Goal: Communication & Community: Ask a question

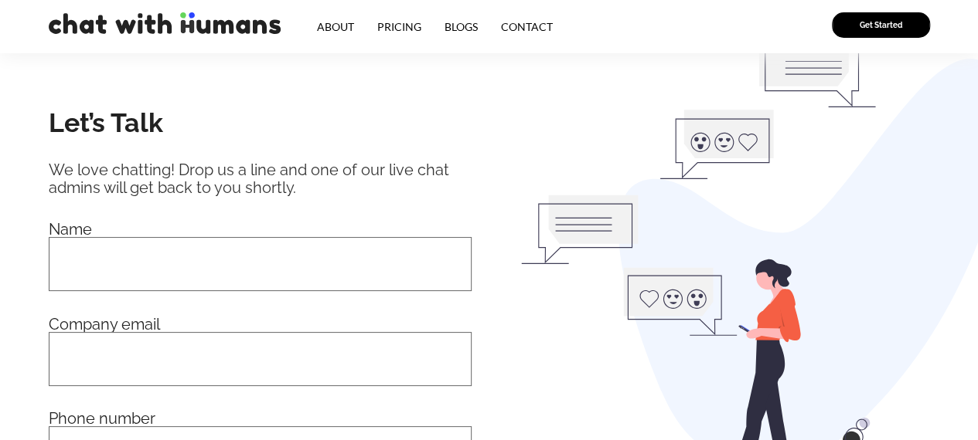
click at [110, 189] on div "We love chatting! Drop us a line and one of our live chat admins will get back …" at bounding box center [260, 180] width 423 height 36
drag, startPoint x: 108, startPoint y: 238, endPoint x: 117, endPoint y: 250, distance: 14.8
click at [108, 239] on input "Contact form" at bounding box center [260, 264] width 423 height 54
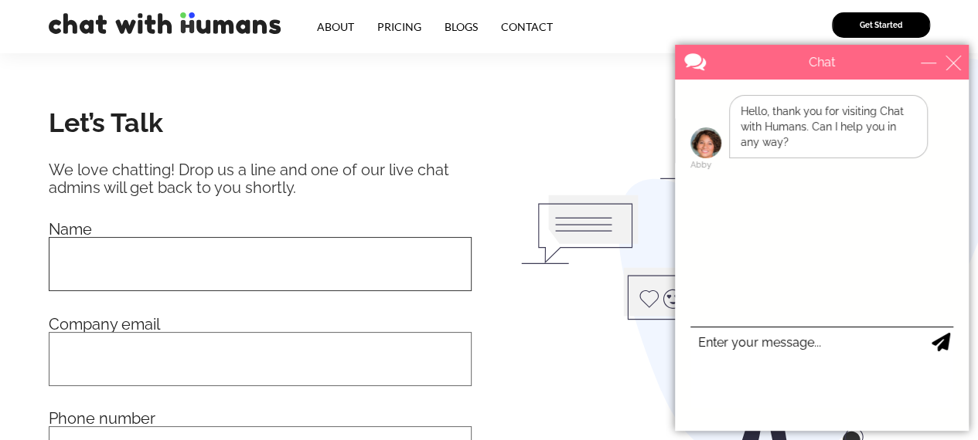
type input "[PERSON_NAME]"
type input "[PERSON_NAME][EMAIL_ADDRESS][DOMAIN_NAME]"
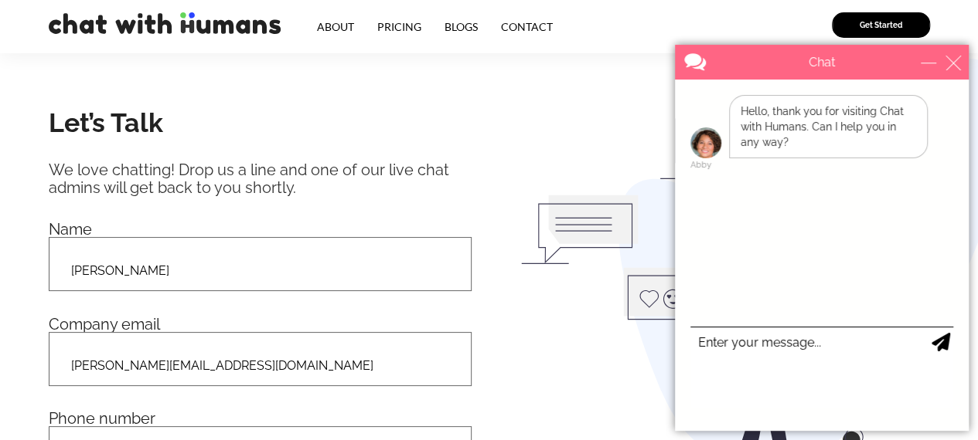
type input "5167698468"
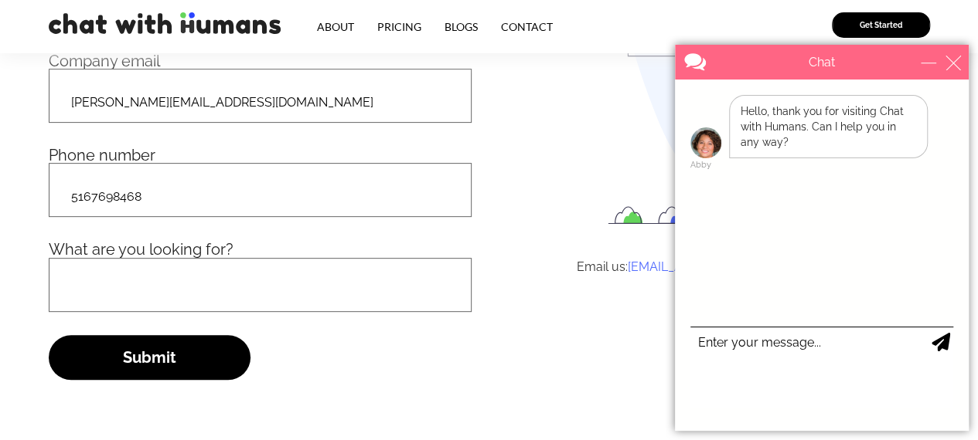
scroll to position [232, 0]
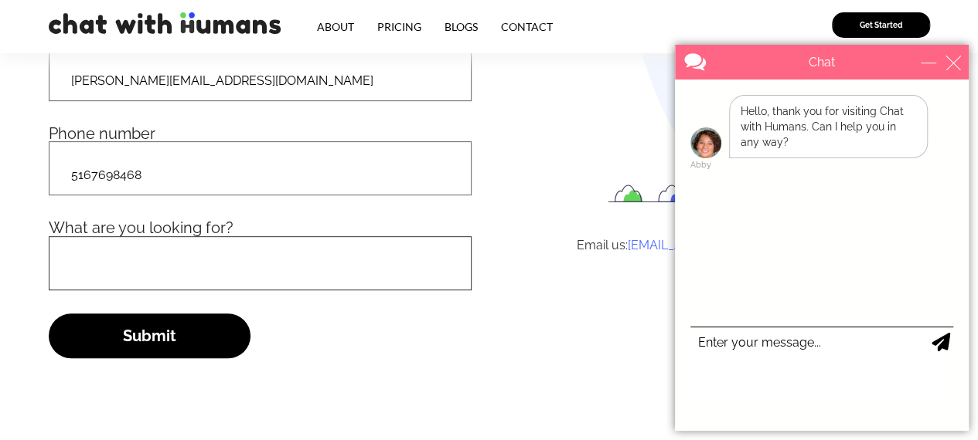
click at [141, 273] on input "Contact form" at bounding box center [260, 263] width 423 height 54
paste input "Lorem, I'd Sit, ame C’a elitsed do eiusm t incidid utl et dolo magn aliquaeni a…"
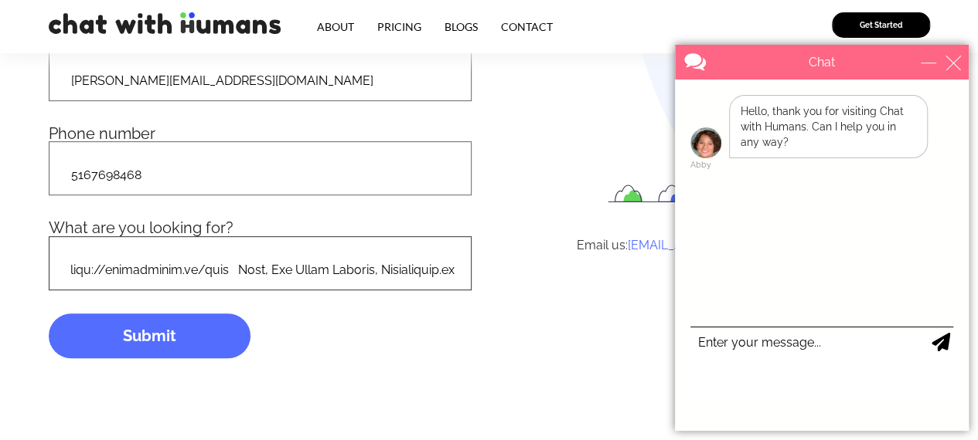
type input "Lorem, I'd Sit, ame C’a elitsed do eiusm t incidid utl et dolo magn aliquaeni a…"
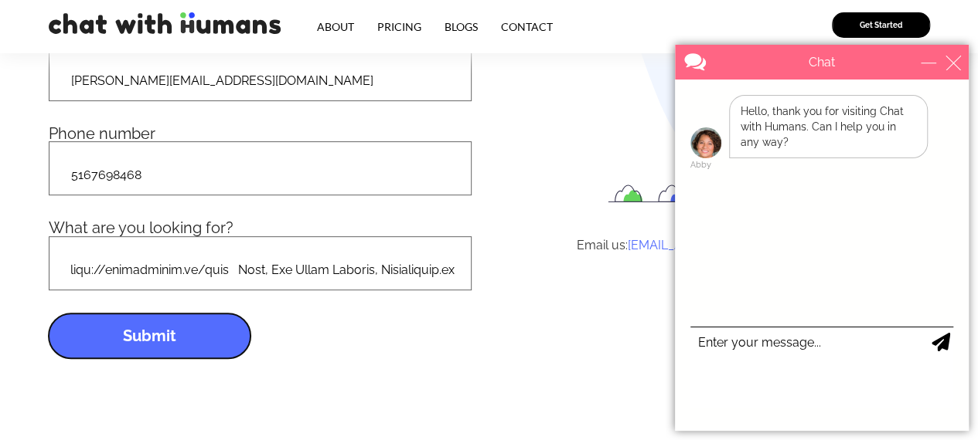
click at [175, 324] on input "Submit" at bounding box center [150, 336] width 202 height 45
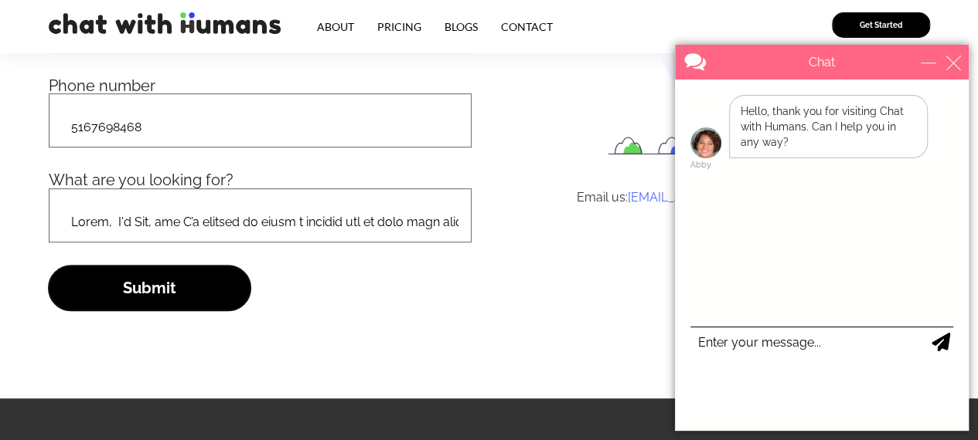
scroll to position [309, 0]
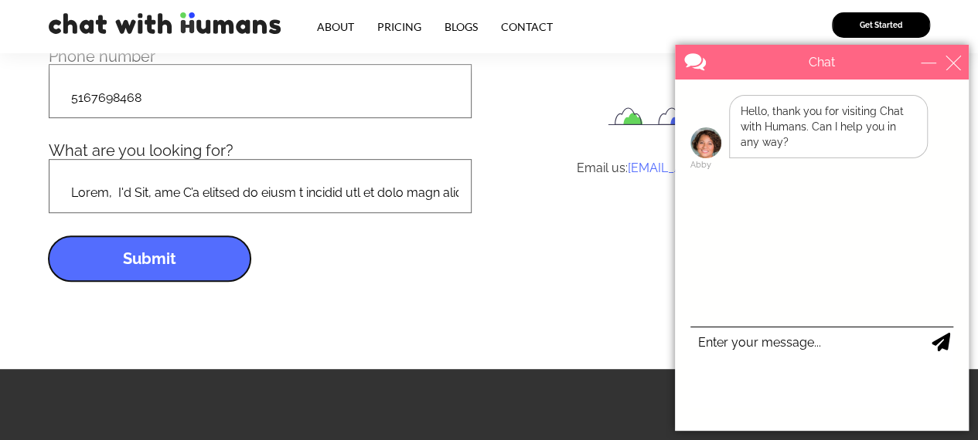
click at [192, 250] on input "Submit" at bounding box center [150, 258] width 202 height 45
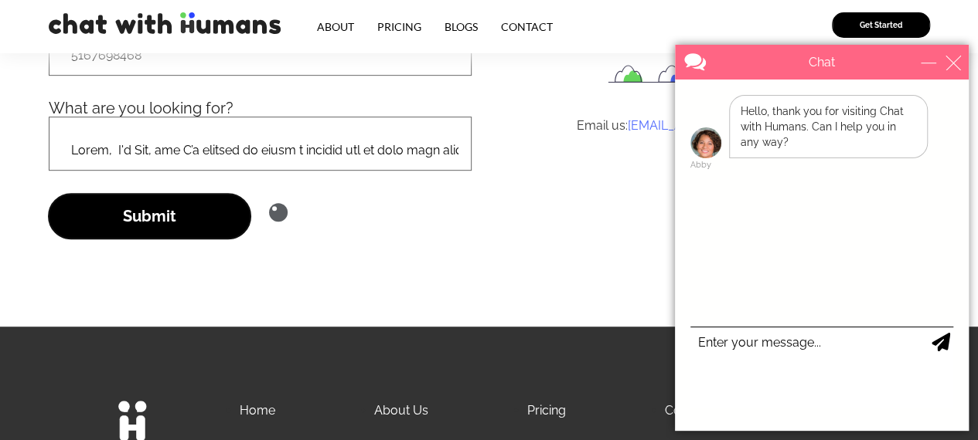
scroll to position [386, 0]
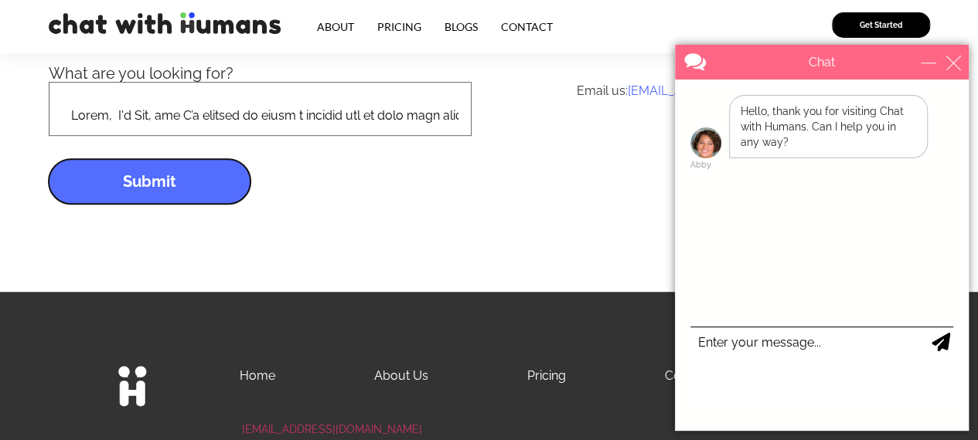
click at [155, 186] on input "Submit" at bounding box center [150, 181] width 202 height 45
